Goal: Find specific page/section: Find specific page/section

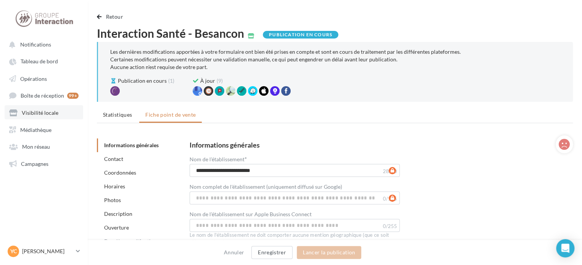
click at [54, 111] on span "Visibilité locale" at bounding box center [40, 112] width 37 height 6
click at [51, 112] on span "Visibilité locale" at bounding box center [40, 112] width 37 height 6
click at [98, 16] on span "button" at bounding box center [99, 16] width 5 height 5
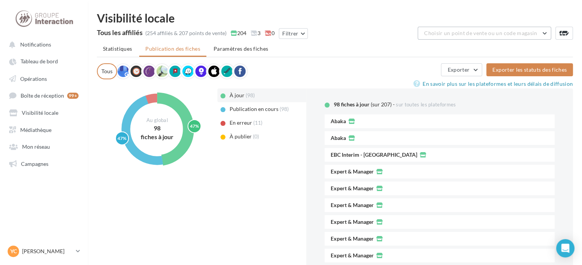
click at [447, 35] on span "Choisir un point de vente ou un code magasin" at bounding box center [480, 33] width 113 height 6
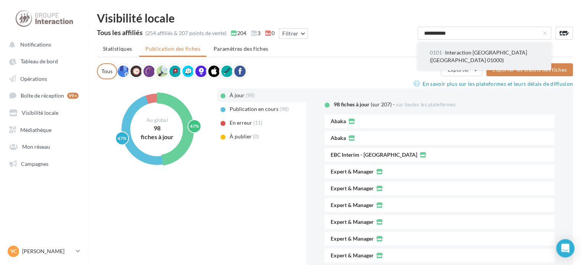
type input "**********"
click at [468, 55] on span "0101 - Interaction [GEOGRAPHIC_DATA] ([GEOGRAPHIC_DATA] 01000)" at bounding box center [477, 56] width 97 height 14
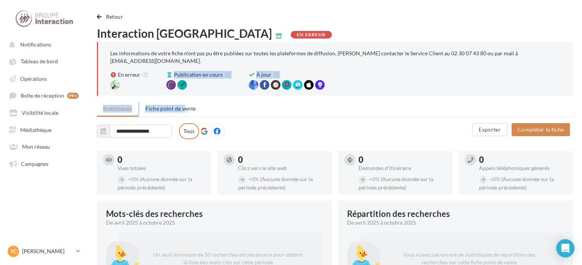
click at [153, 105] on span "Fiche point de vente" at bounding box center [170, 108] width 50 height 6
